Goal: Task Accomplishment & Management: Manage account settings

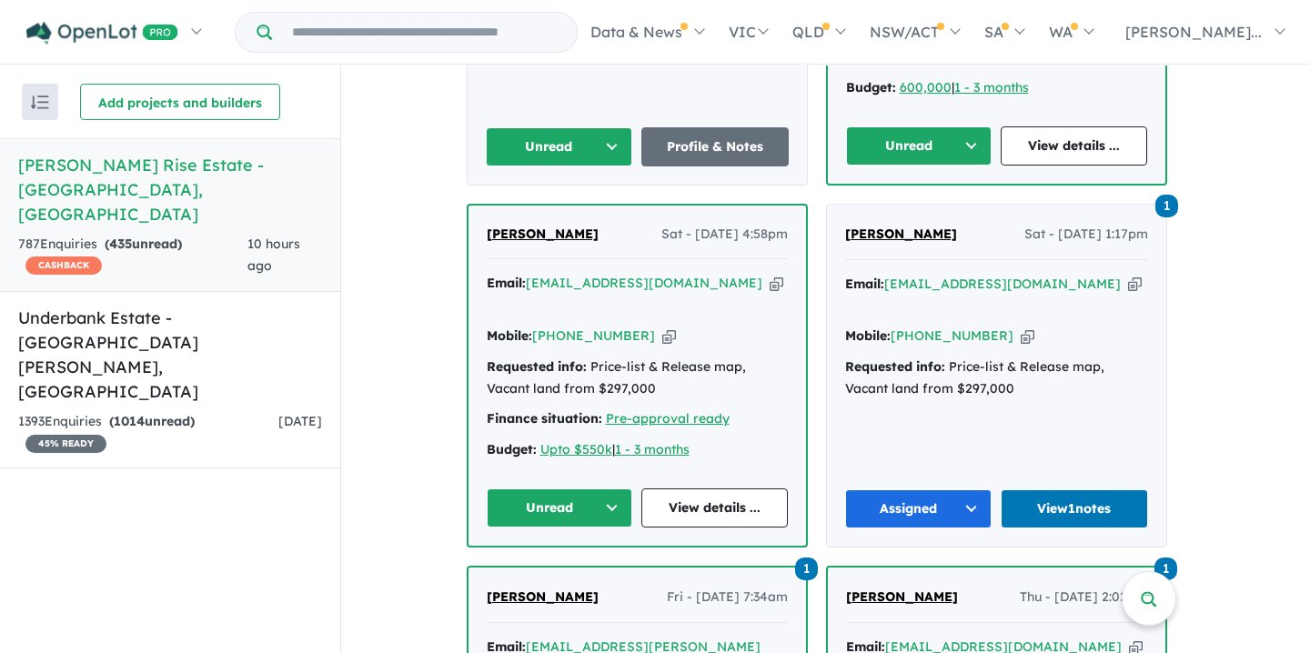
scroll to position [1021, 0]
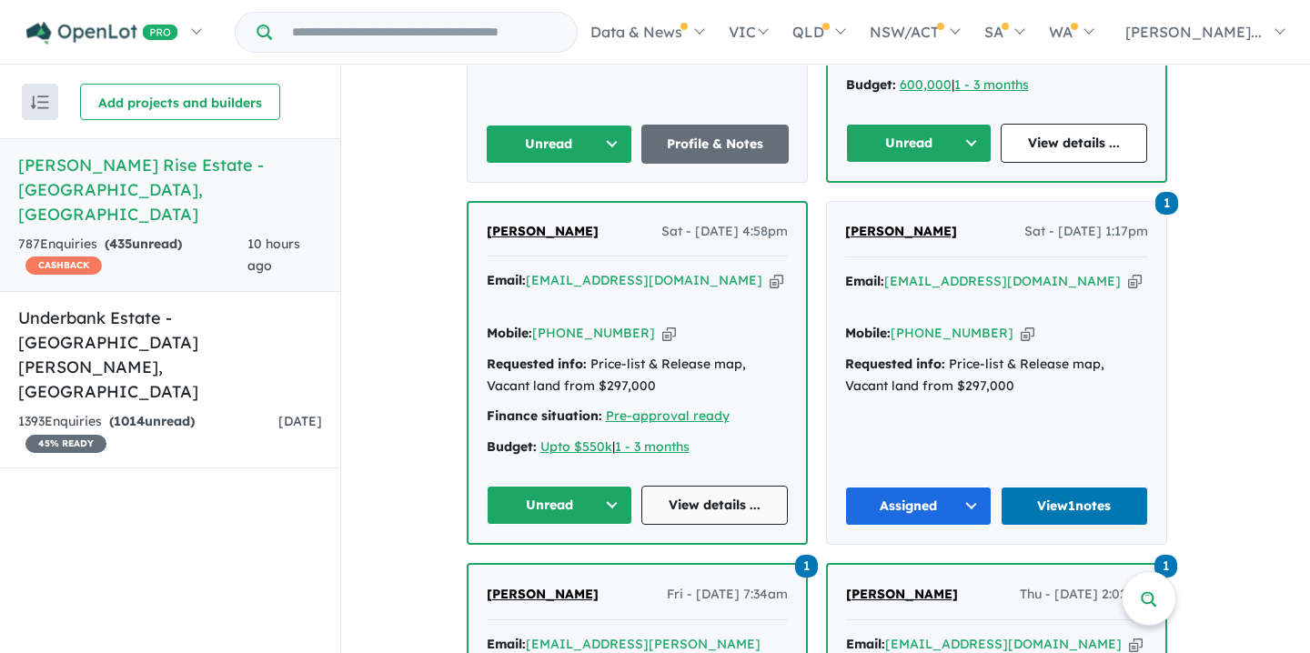
click at [703, 486] on link "View details ..." at bounding box center [714, 505] width 146 height 39
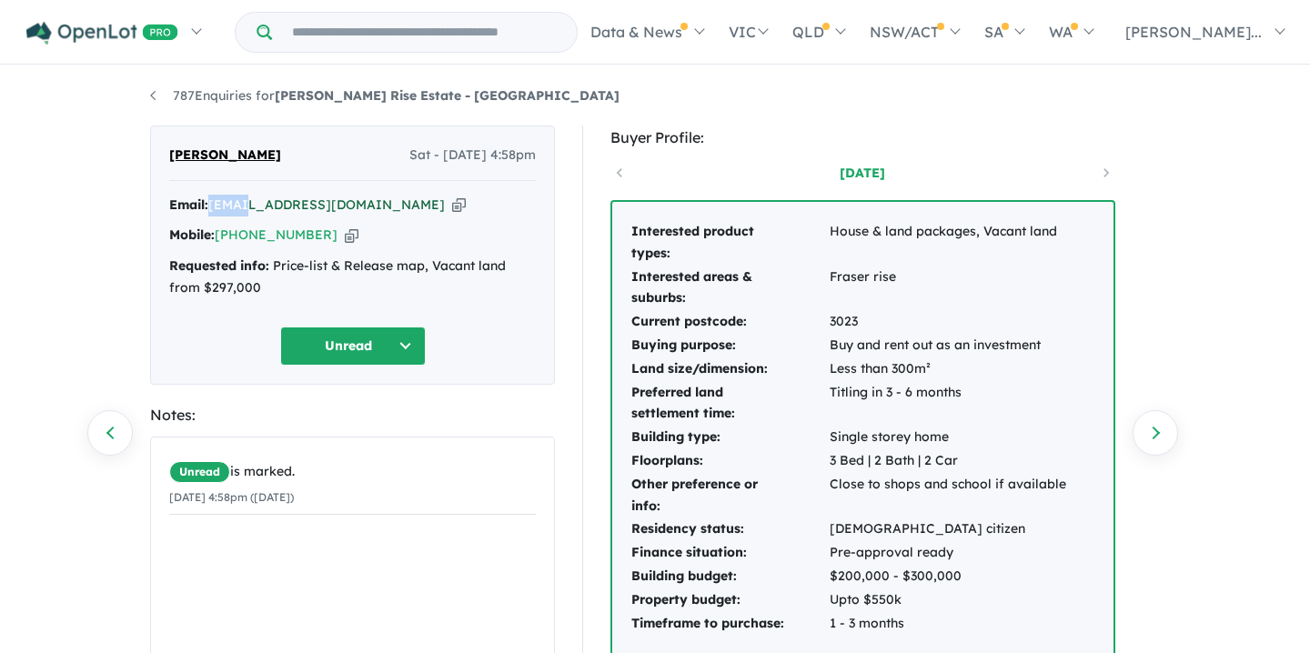
drag, startPoint x: 211, startPoint y: 206, endPoint x: 245, endPoint y: 207, distance: 33.7
click at [245, 207] on div "Email: a-anju@hotmail.com Copied!" at bounding box center [352, 206] width 367 height 22
click at [241, 190] on div "Anjila Basant Sat - 30/08/2025, 4:58pm Email: a-anju@hotmail.com Copied! Mobile…" at bounding box center [352, 255] width 405 height 259
drag, startPoint x: 212, startPoint y: 207, endPoint x: 328, endPoint y: 216, distance: 116.8
click at [328, 216] on div "Email: a-anju@hotmail.com Copied! Mobile: +61 425 718 710 Copied! Requested inf…" at bounding box center [352, 252] width 367 height 114
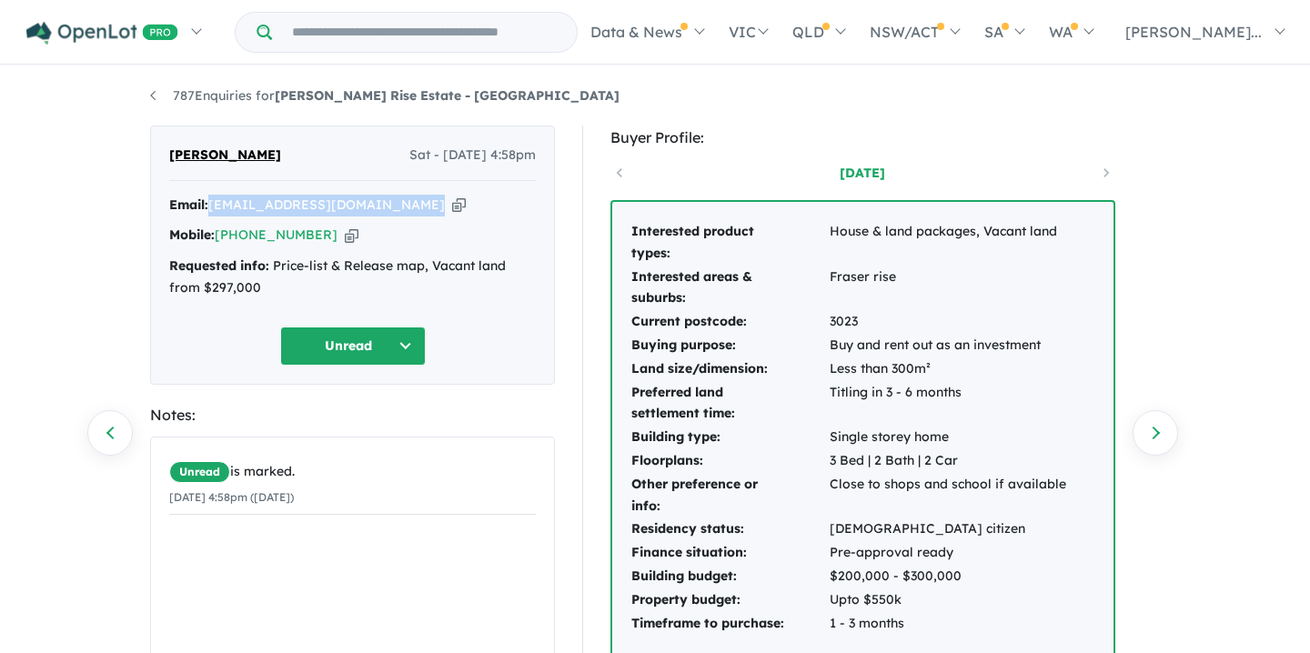
copy div "a-anju@hotmail.com Copied!"
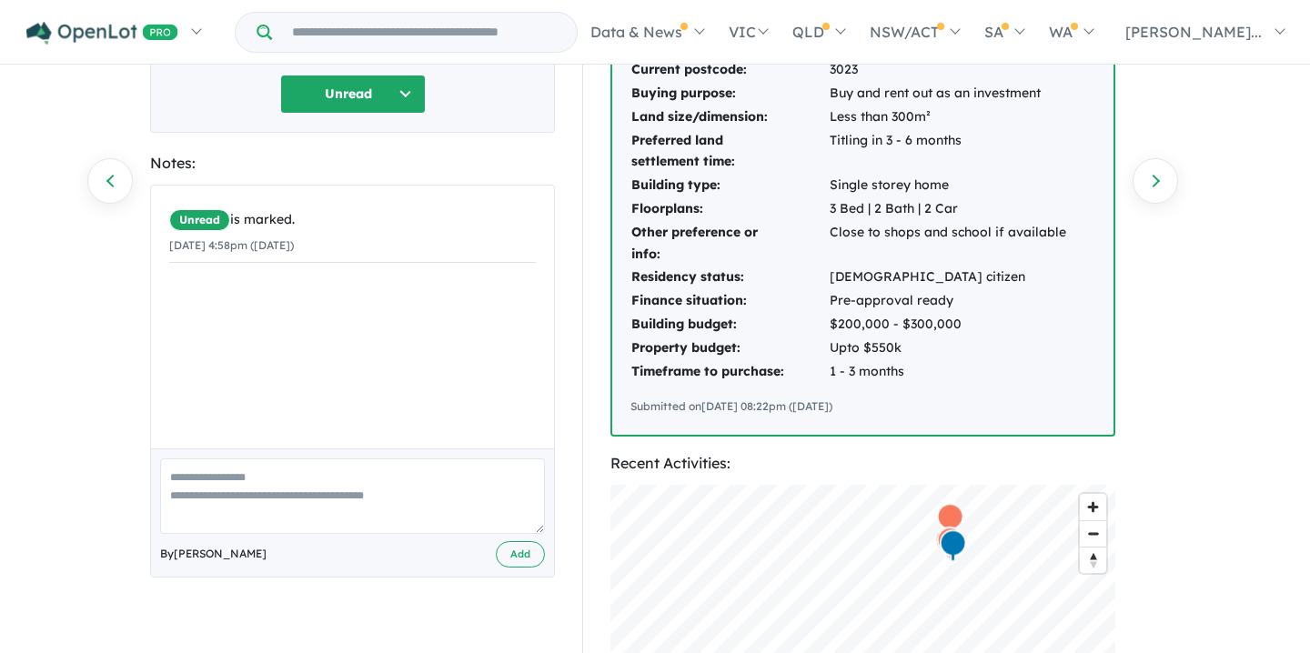
scroll to position [258, 0]
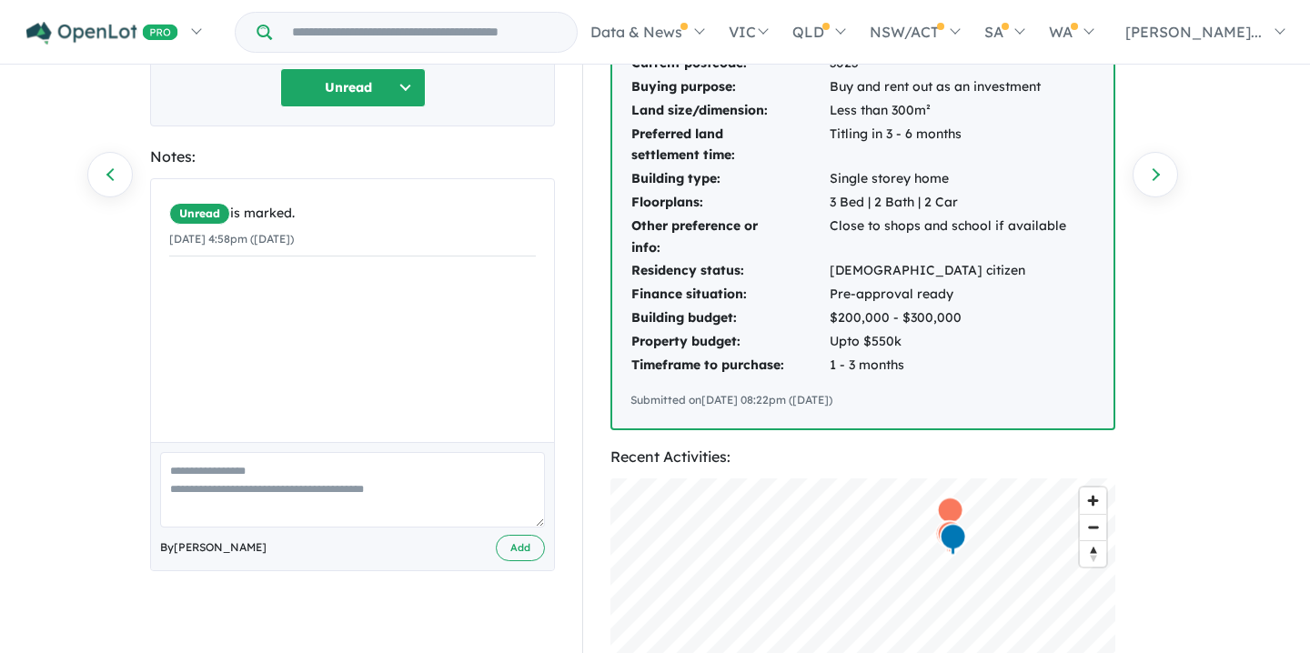
click at [176, 473] on textarea at bounding box center [352, 489] width 385 height 75
paste textarea "**********"
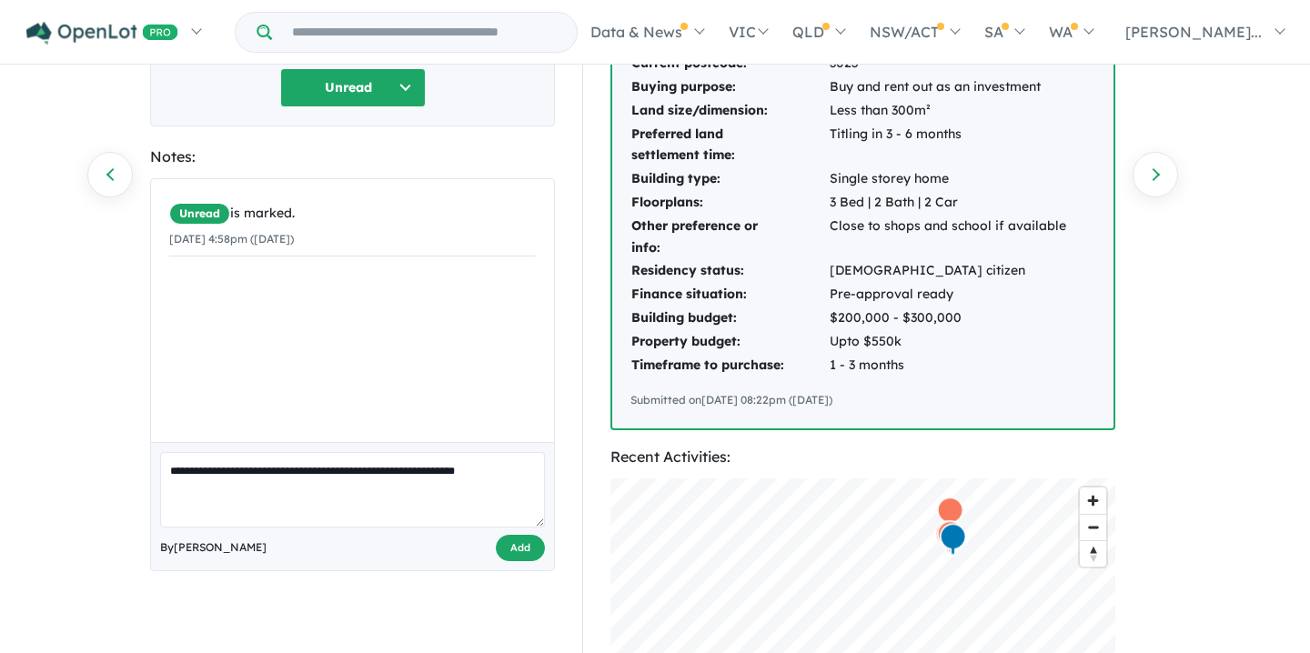
type textarea "**********"
click at [512, 547] on button "Add" at bounding box center [520, 548] width 49 height 26
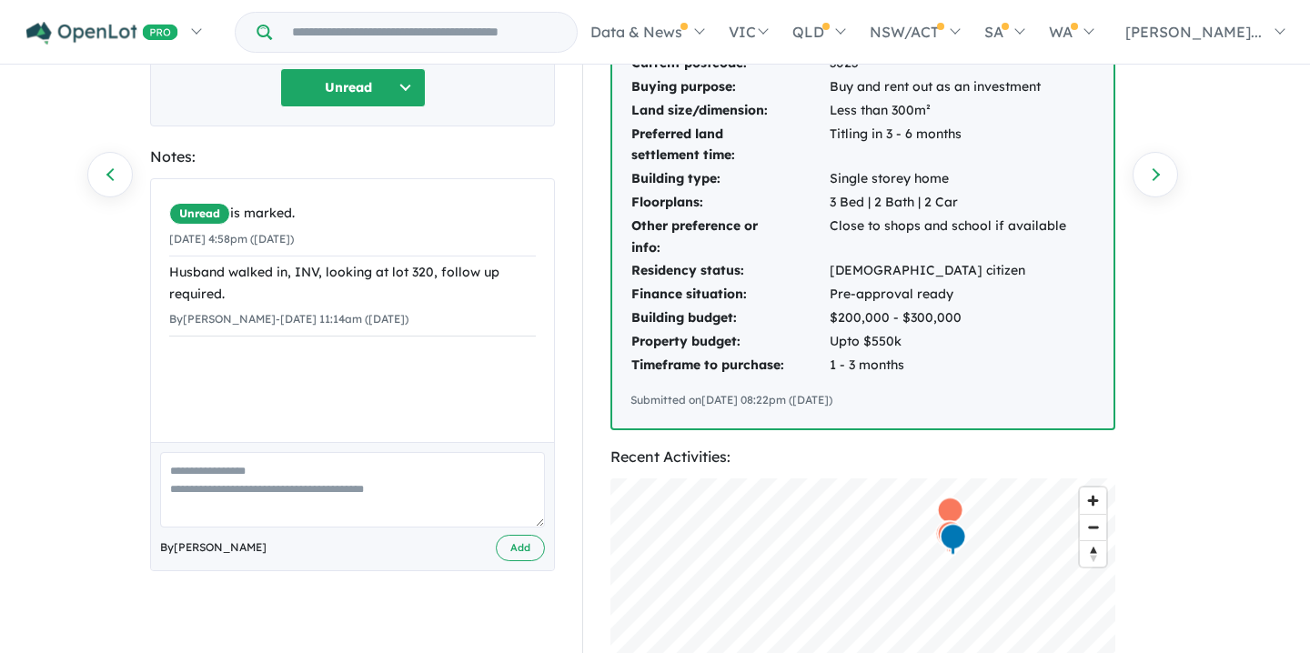
click at [403, 81] on button "Unread" at bounding box center [353, 87] width 146 height 39
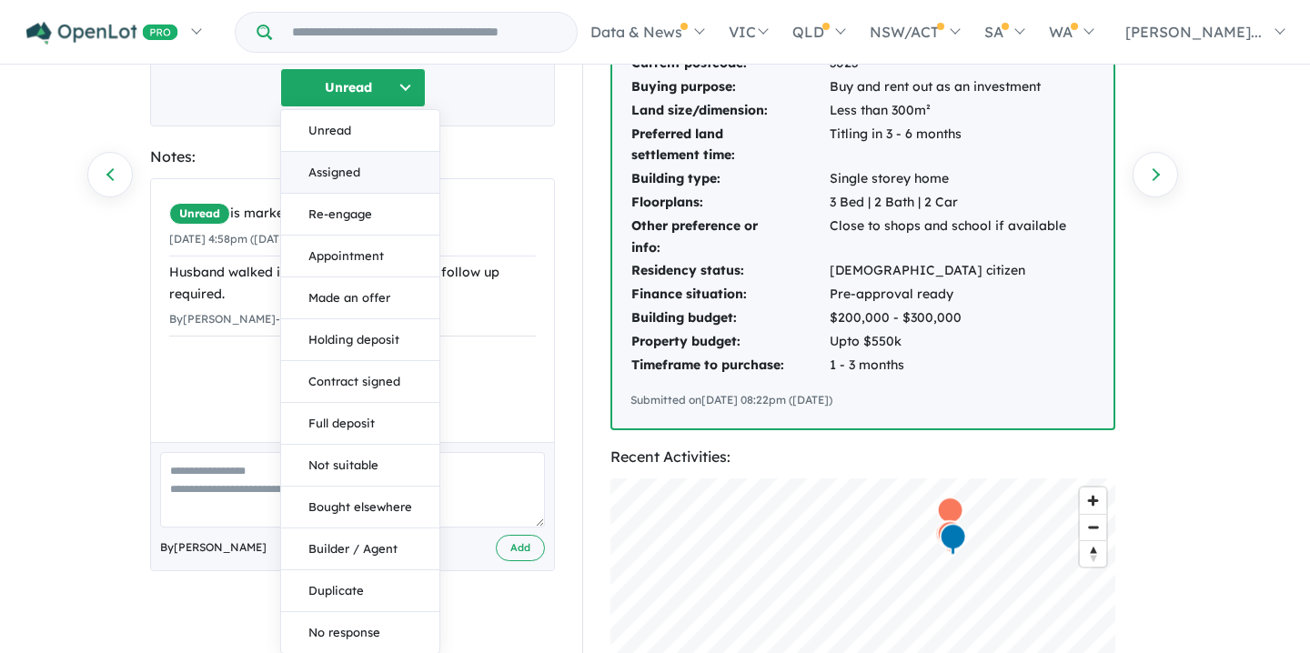
click at [336, 174] on button "Assigned" at bounding box center [360, 173] width 158 height 42
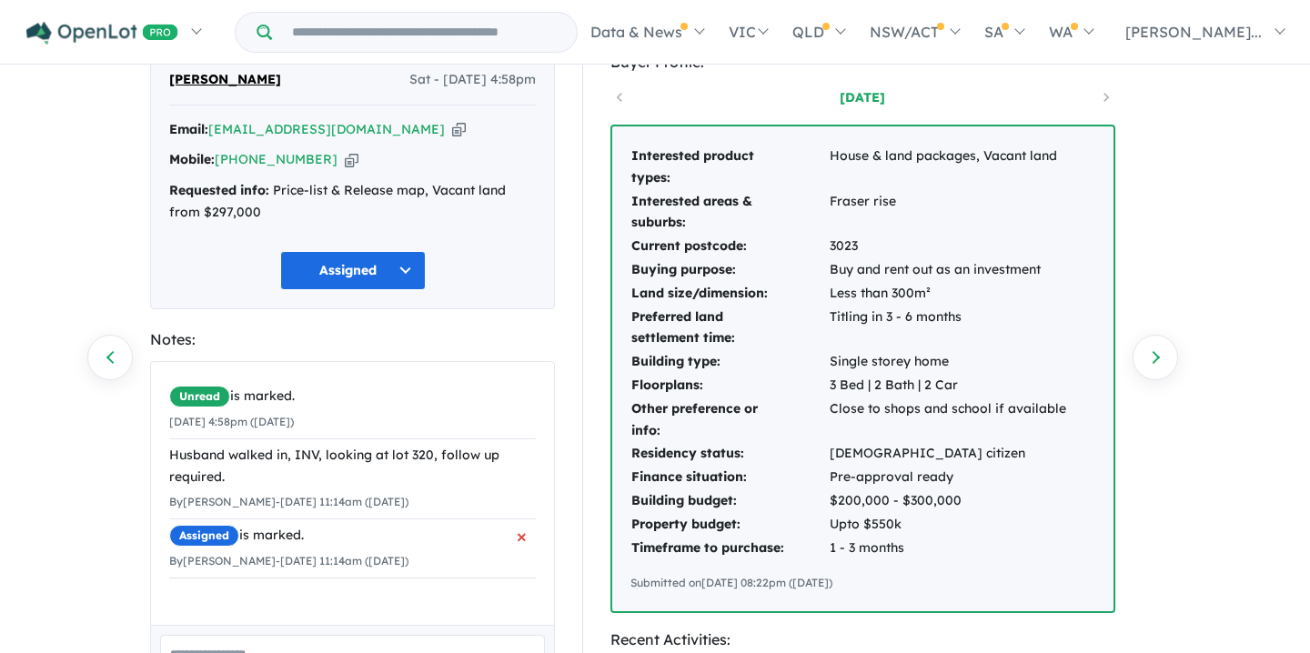
scroll to position [0, 0]
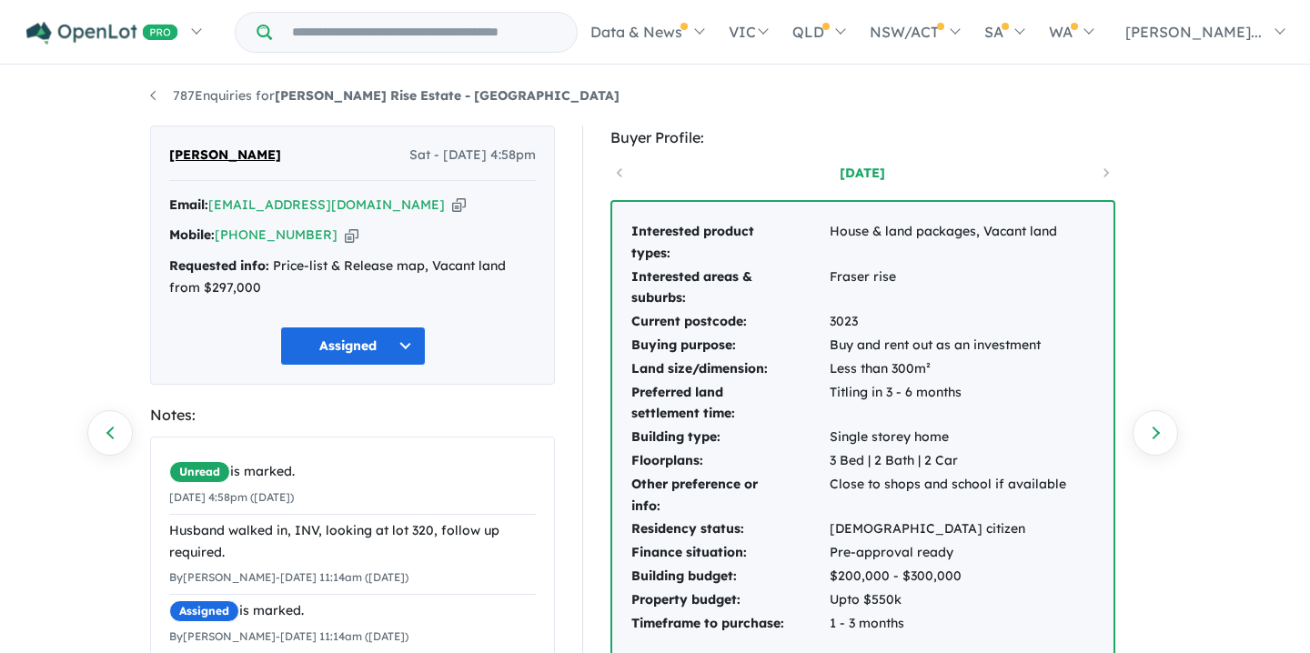
click at [517, 367] on div "Anjila Basant Sat - 30/08/2025, 4:58pm Email: a-anju@hotmail.com Copied! Mobile…" at bounding box center [352, 255] width 405 height 259
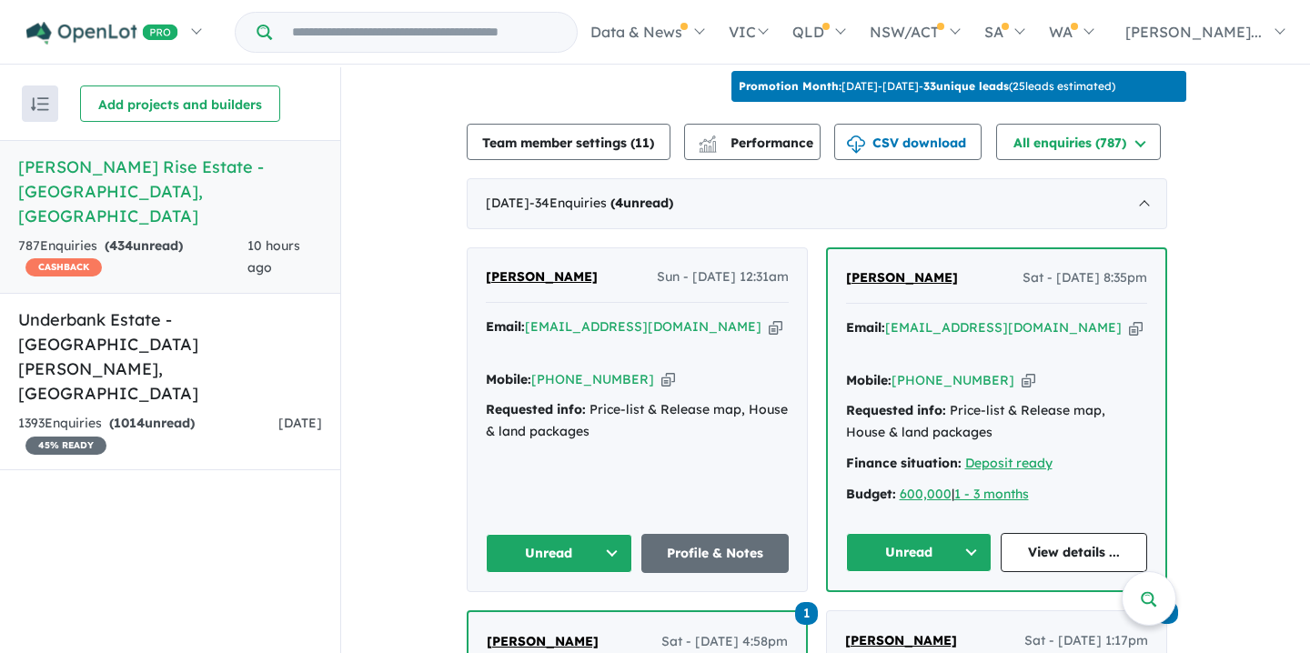
scroll to position [615, 0]
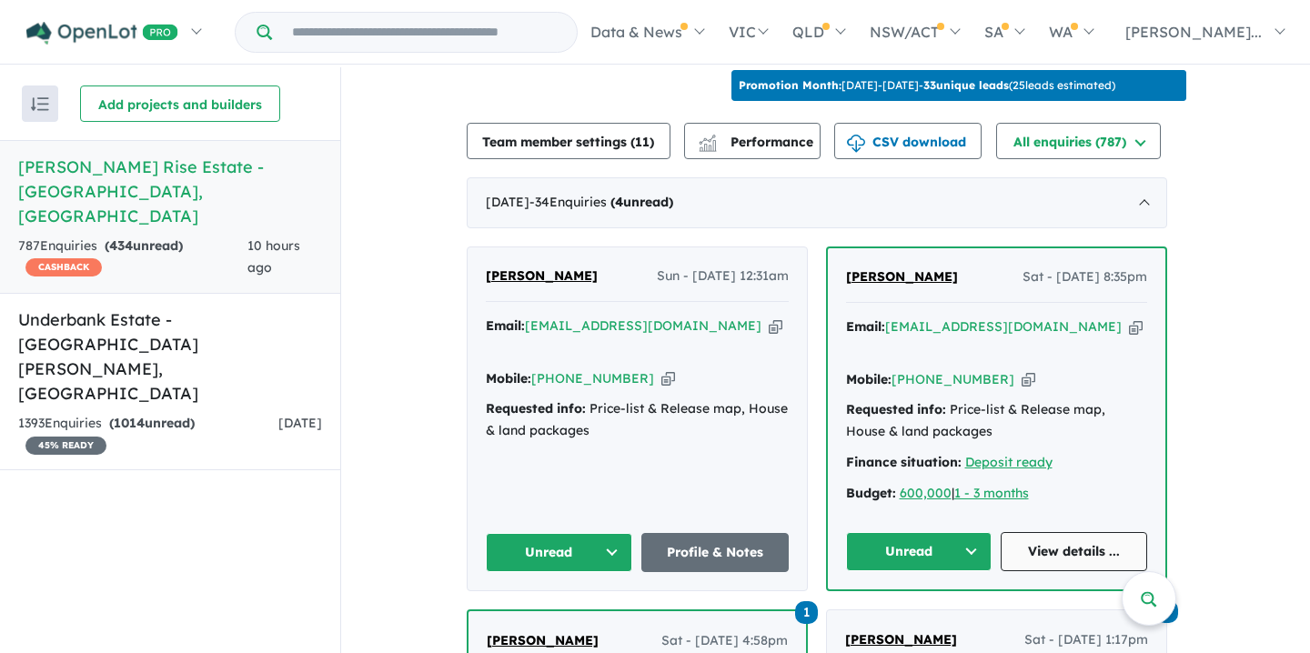
click at [1066, 532] on link "View details ..." at bounding box center [1073, 551] width 146 height 39
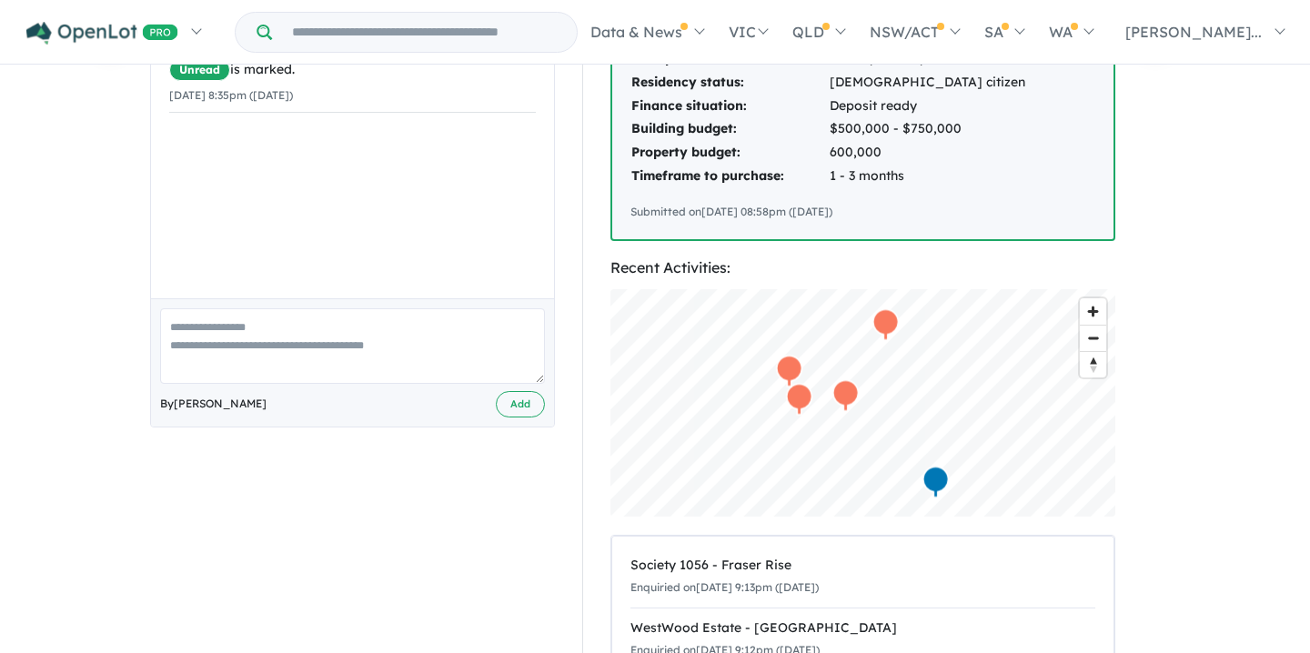
scroll to position [421, 0]
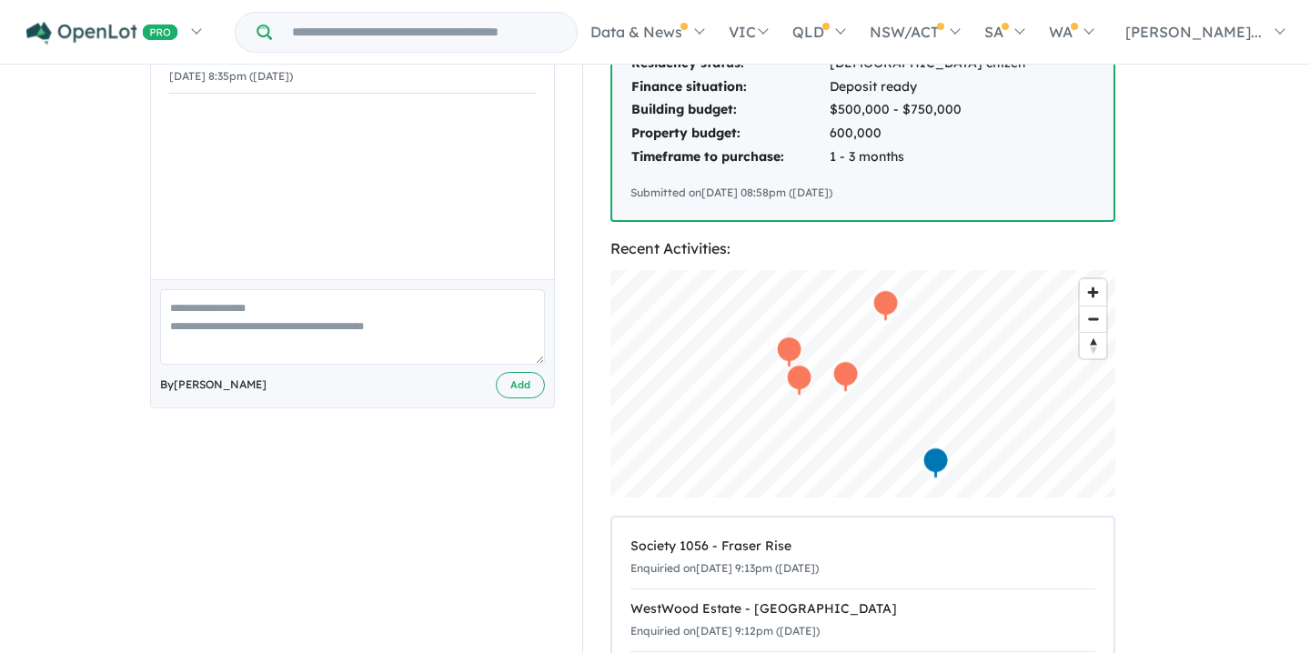
click at [169, 307] on textarea at bounding box center [352, 326] width 385 height 75
paste textarea "**********"
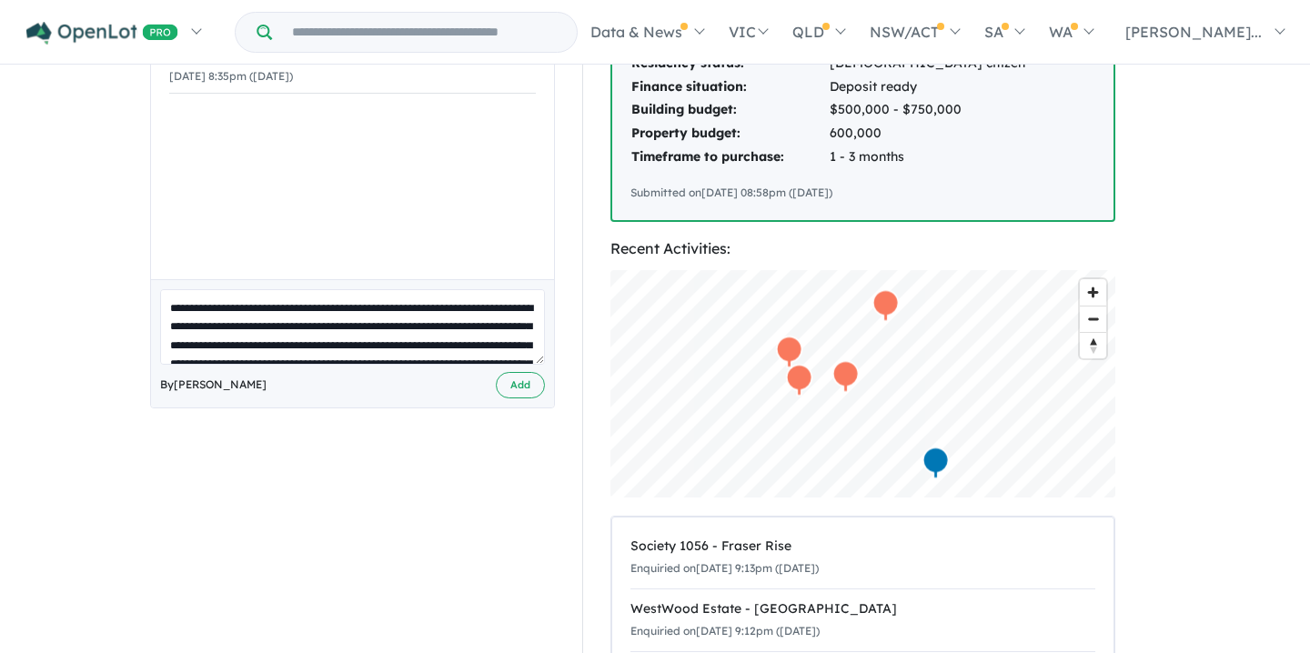
scroll to position [211, 0]
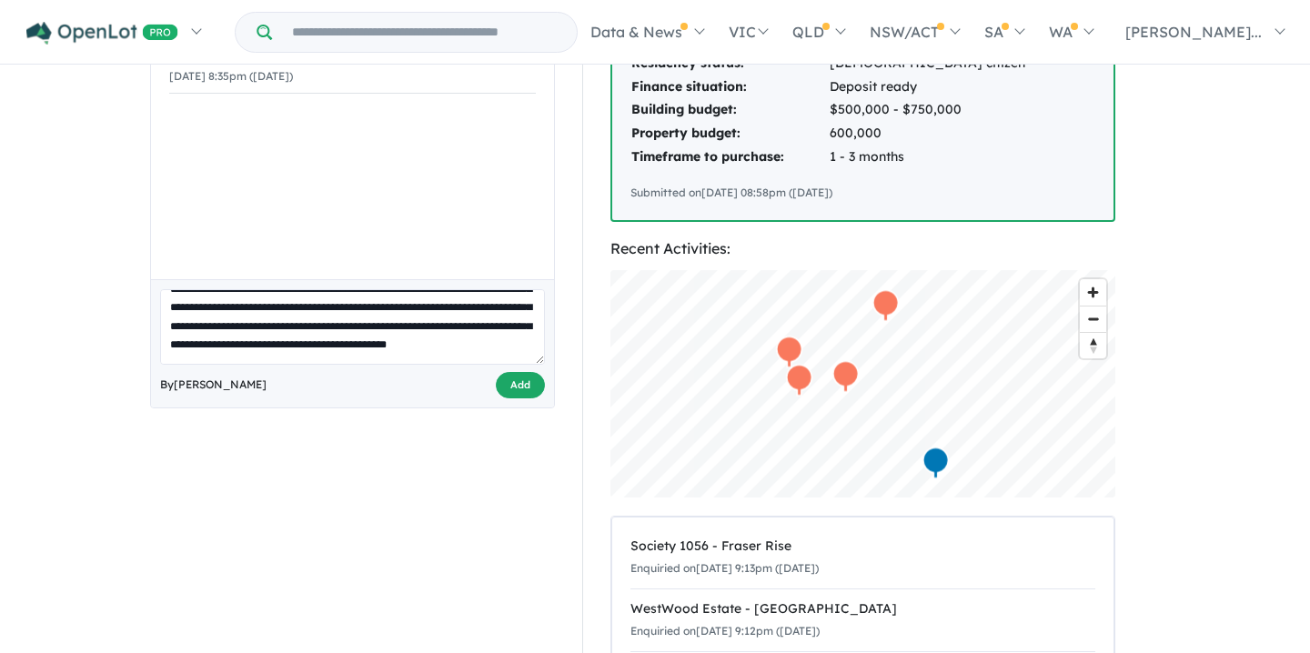
type textarea "**********"
click at [509, 384] on button "Add" at bounding box center [520, 385] width 49 height 26
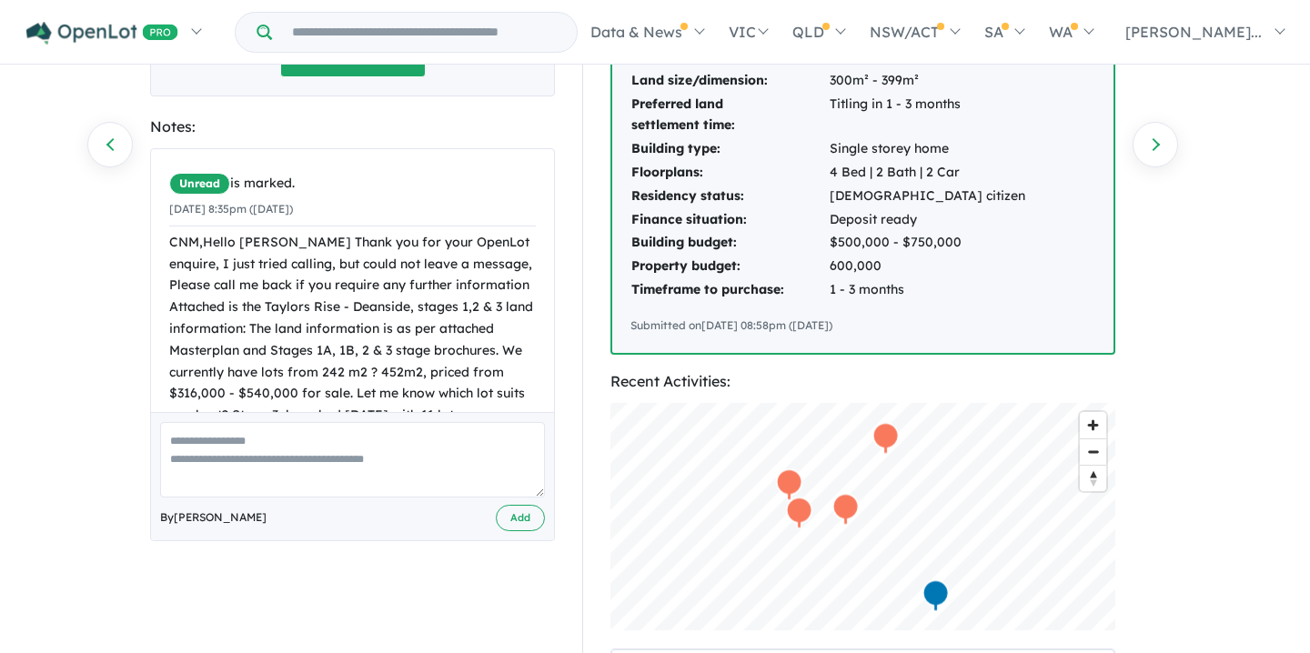
scroll to position [0, 0]
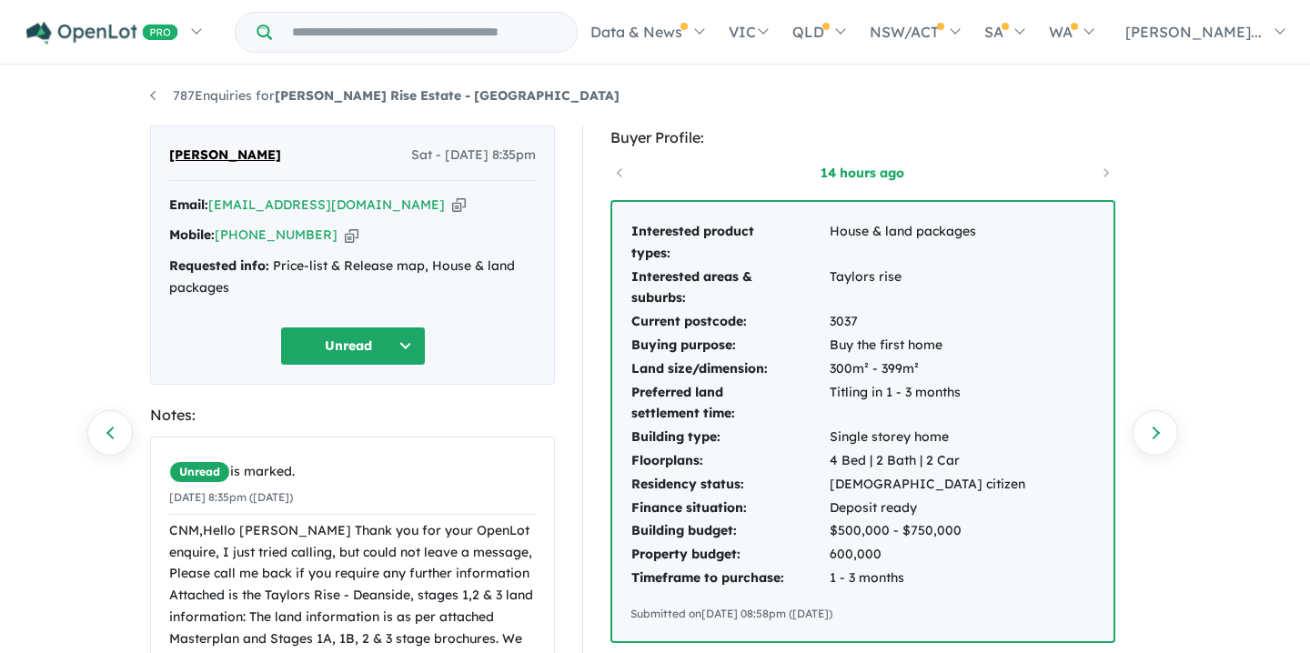
click at [349, 348] on button "Unread" at bounding box center [353, 345] width 146 height 39
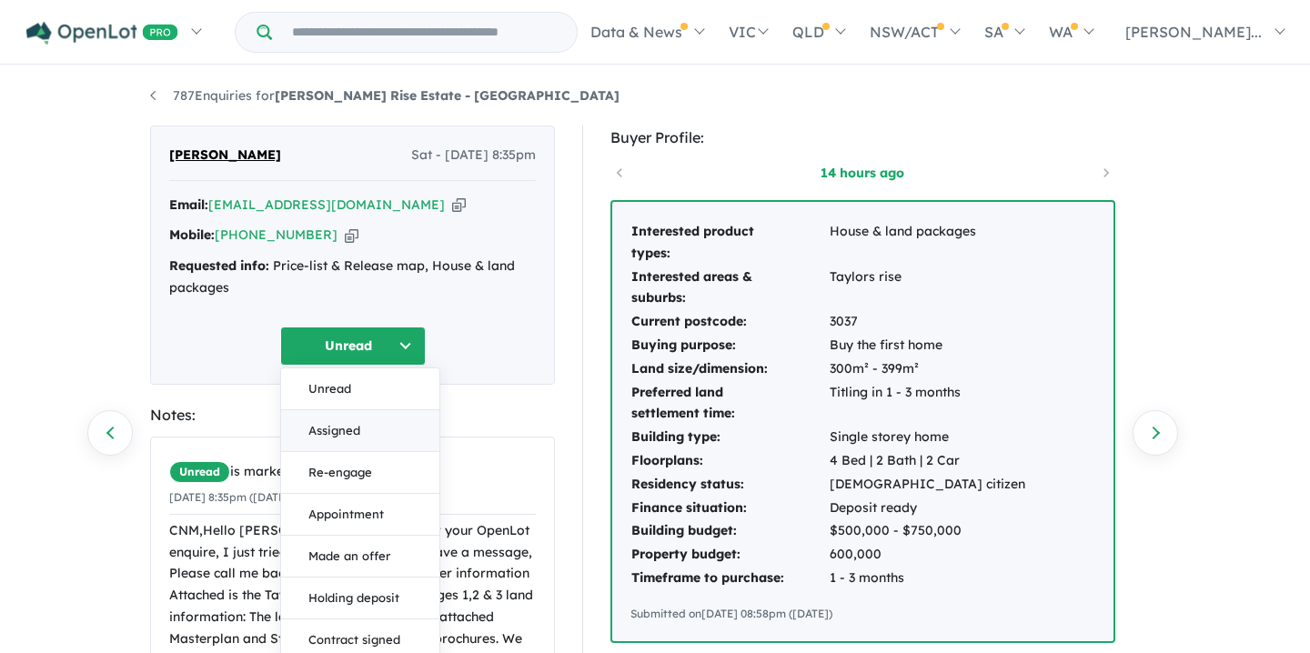
click at [337, 431] on button "Assigned" at bounding box center [360, 431] width 158 height 42
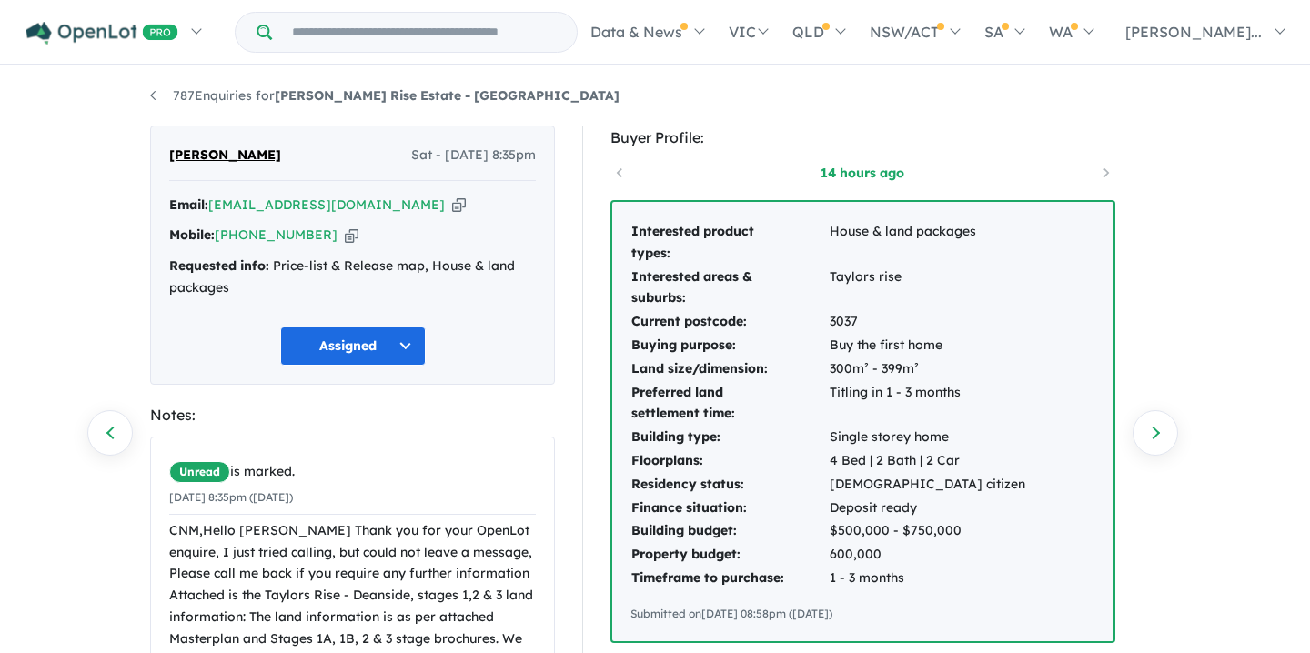
scroll to position [237, 0]
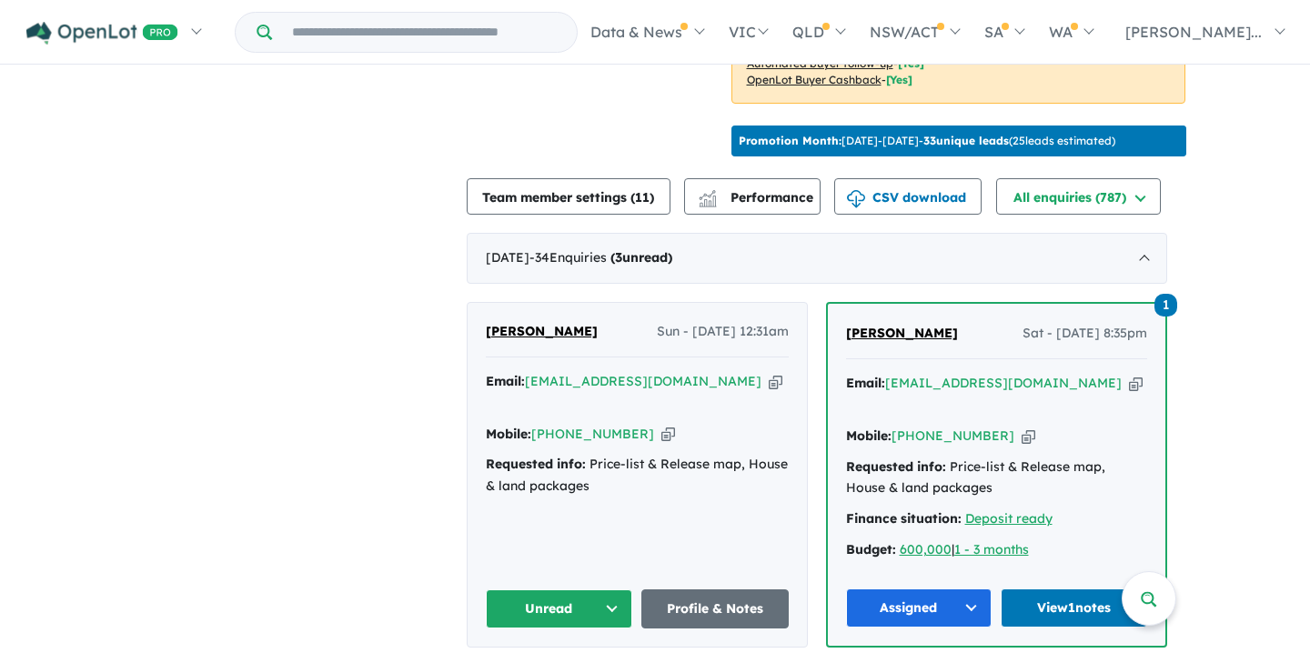
scroll to position [681, 0]
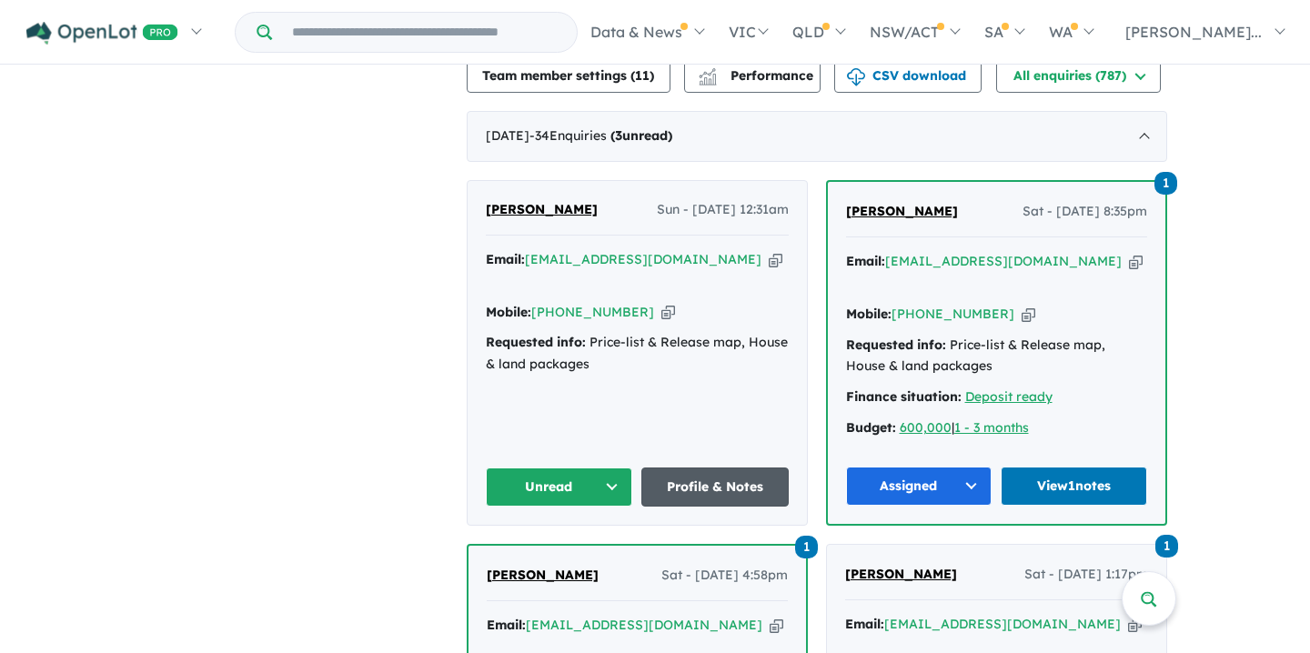
click at [709, 467] on link "Profile & Notes" at bounding box center [714, 486] width 147 height 39
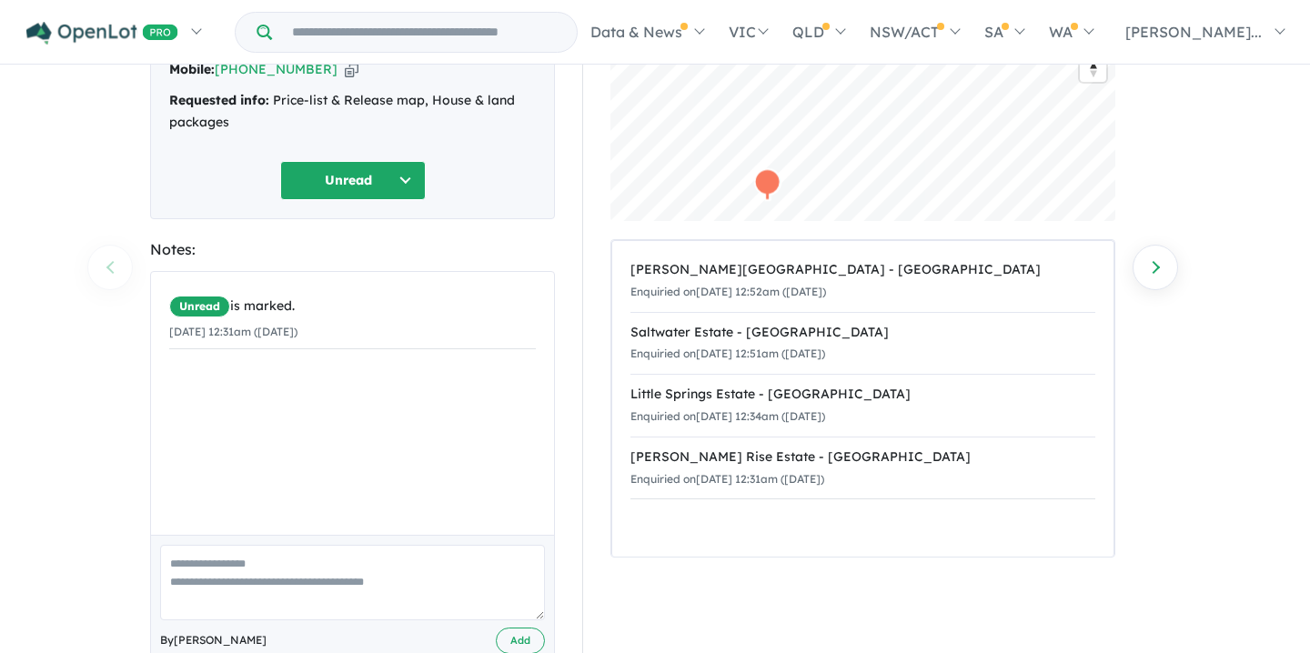
scroll to position [214, 0]
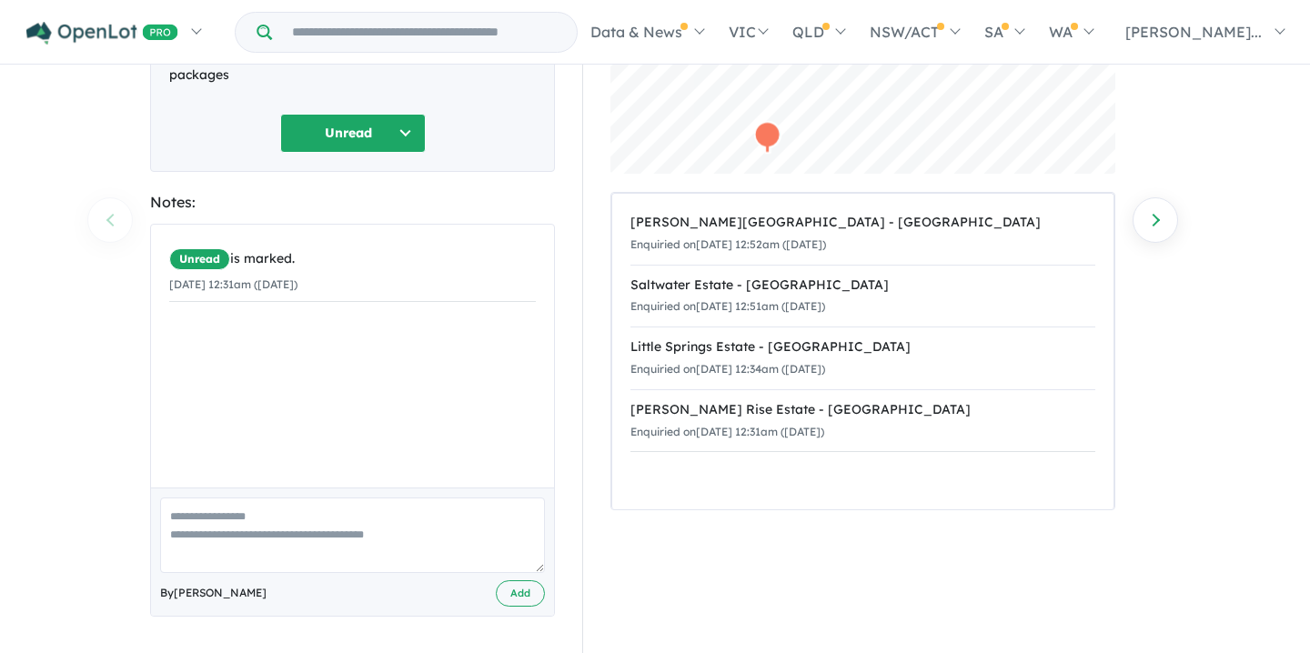
click at [176, 511] on textarea at bounding box center [352, 534] width 385 height 75
paste textarea "**********"
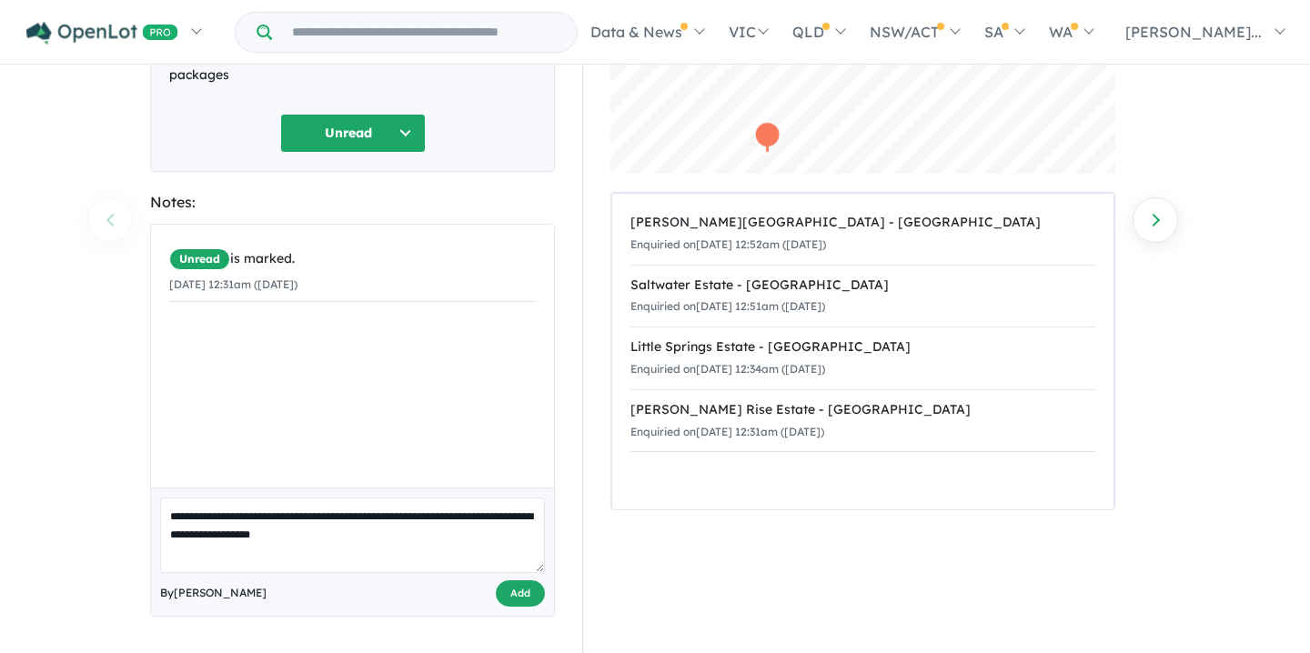
type textarea "**********"
click at [509, 600] on button "Add" at bounding box center [520, 593] width 49 height 26
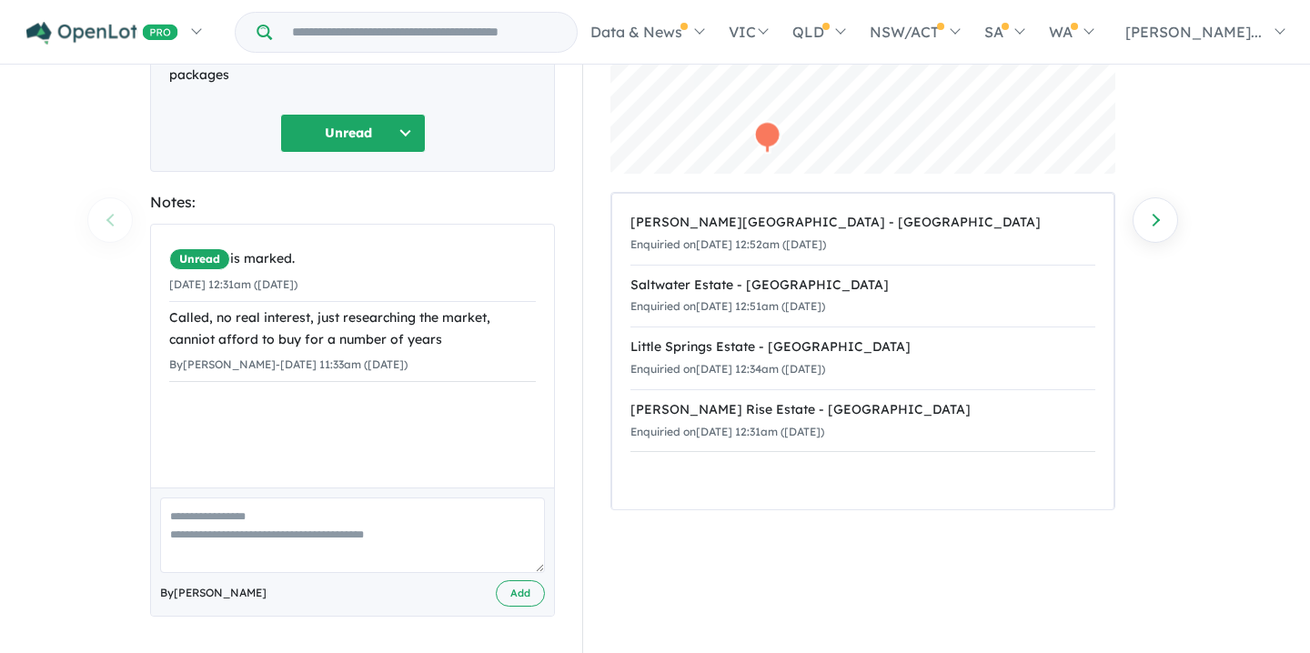
click at [403, 130] on button "Unread" at bounding box center [353, 133] width 146 height 39
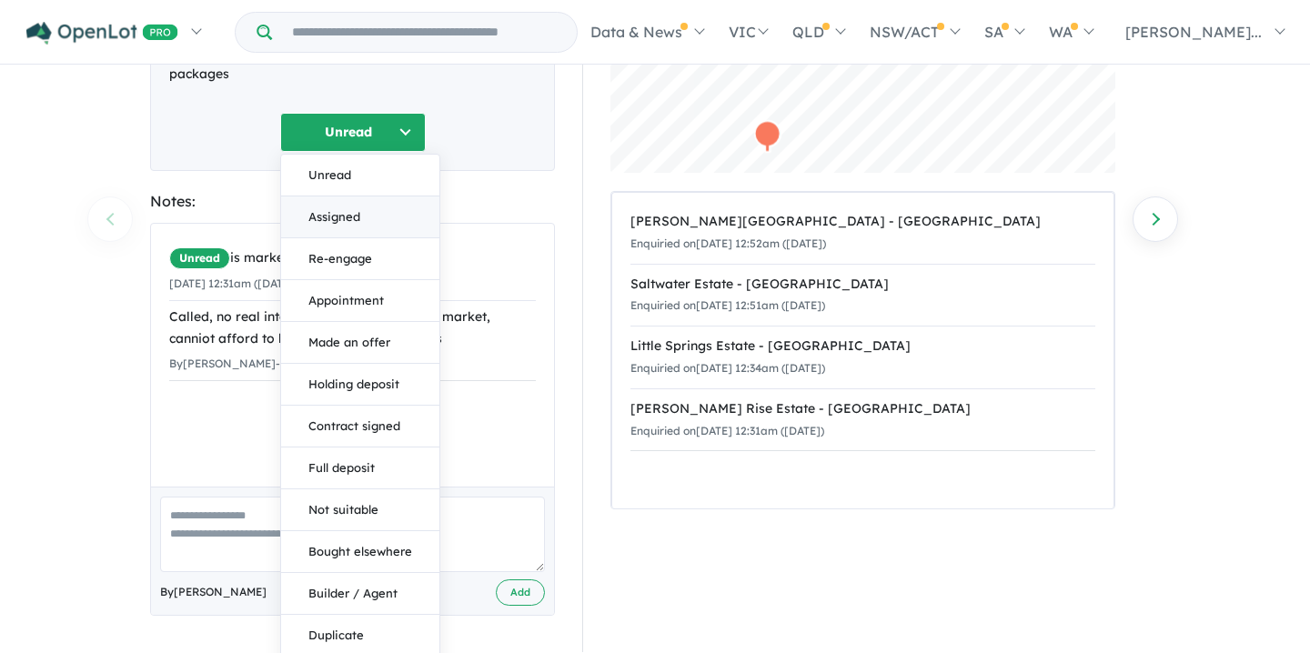
click at [331, 216] on button "Assigned" at bounding box center [360, 217] width 158 height 42
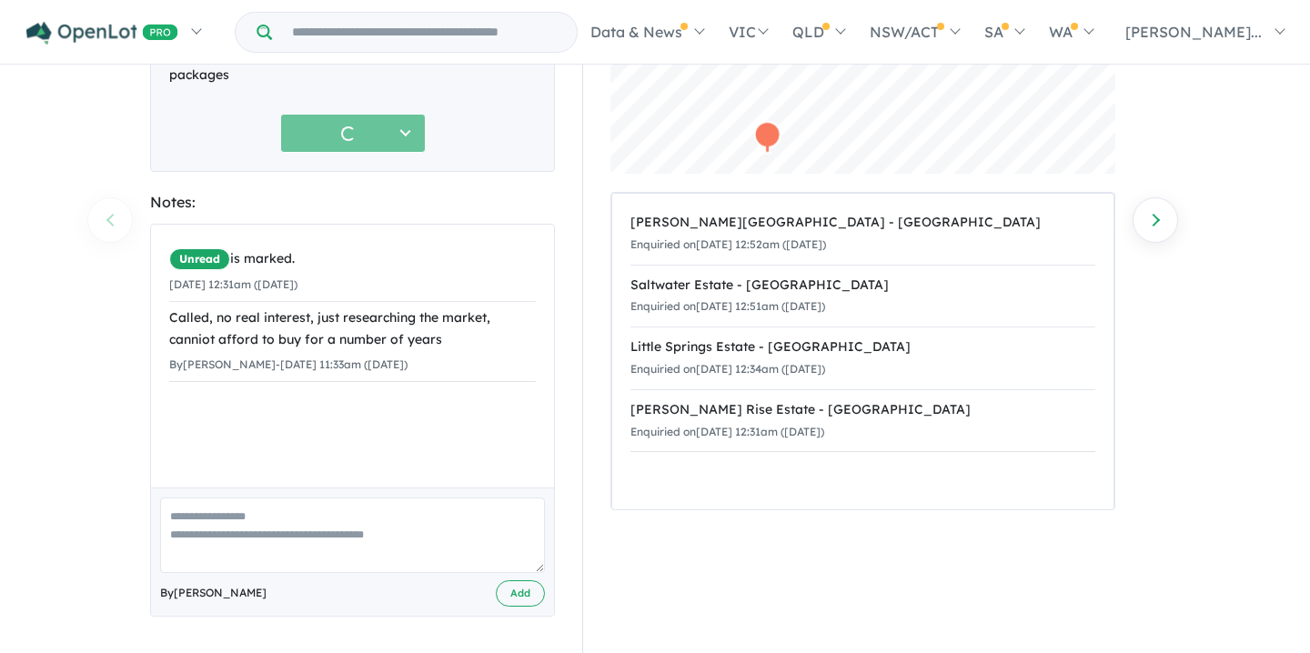
scroll to position [188, 0]
